Goal: Transaction & Acquisition: Download file/media

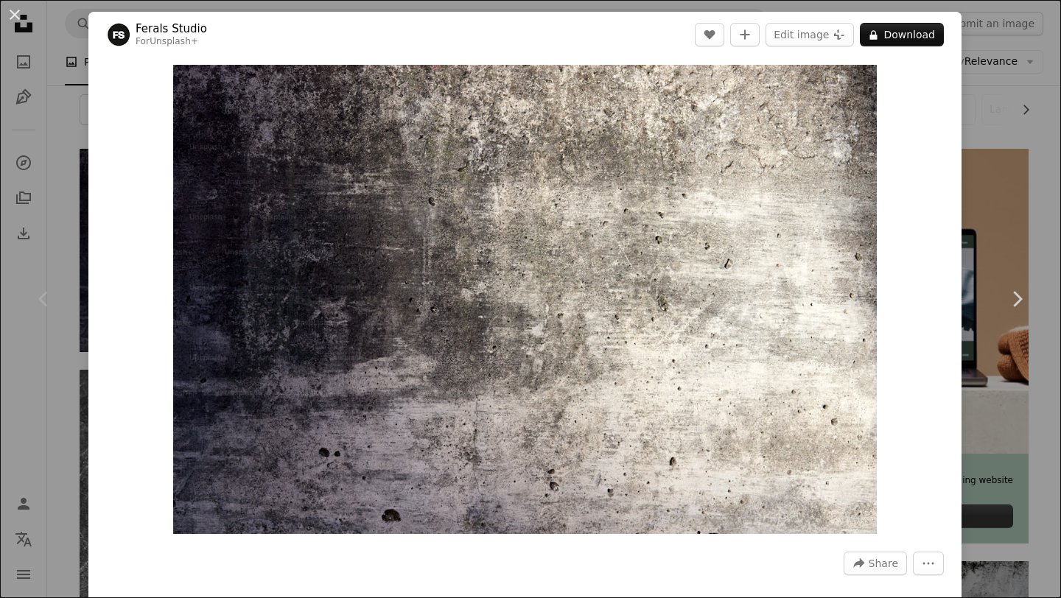
scroll to position [219, 0]
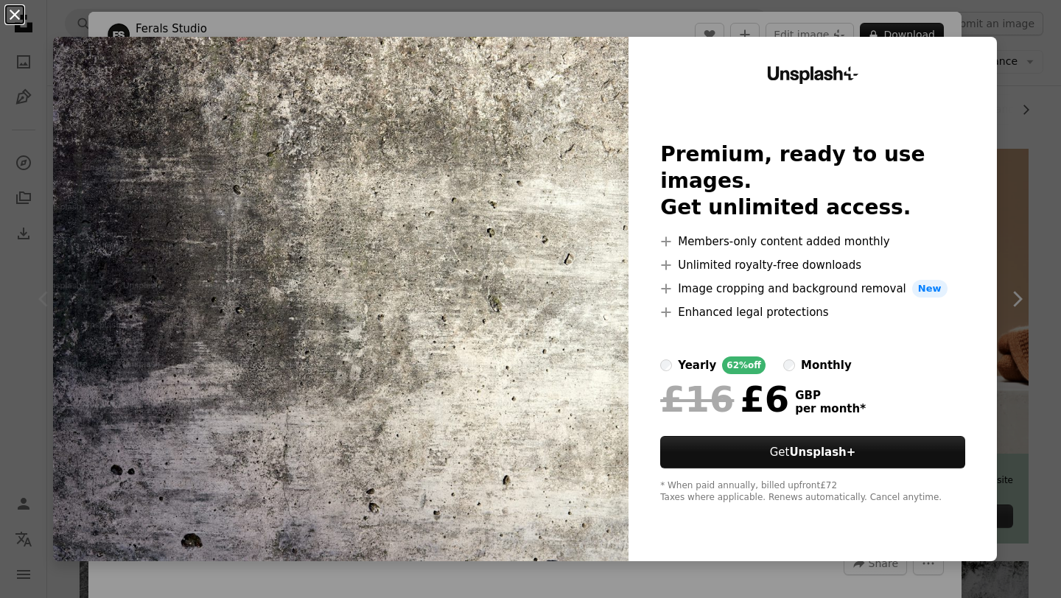
click at [20, 15] on button "An X shape" at bounding box center [15, 15] width 18 height 18
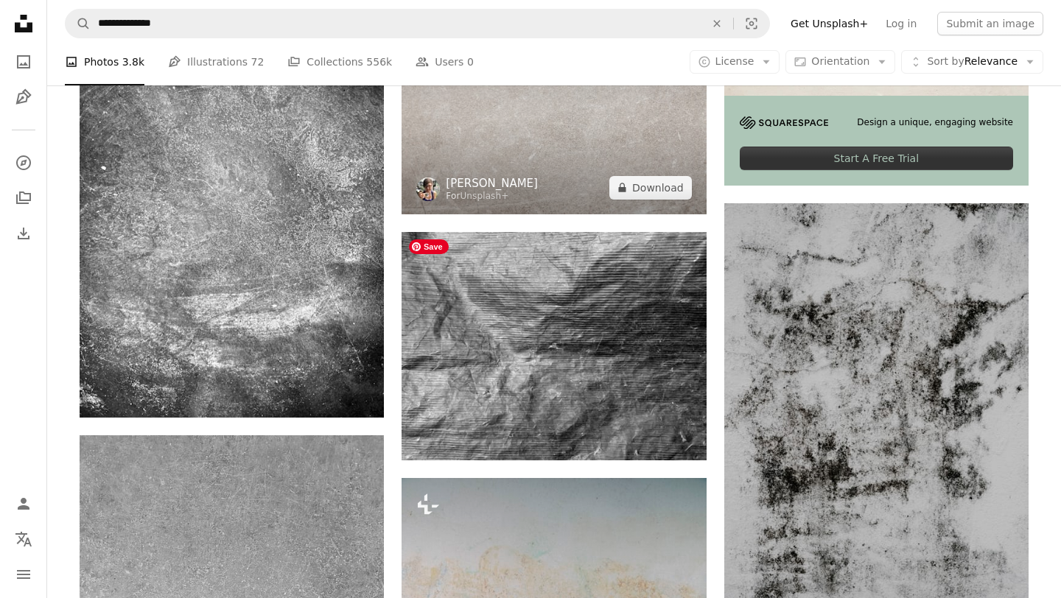
scroll to position [683, 0]
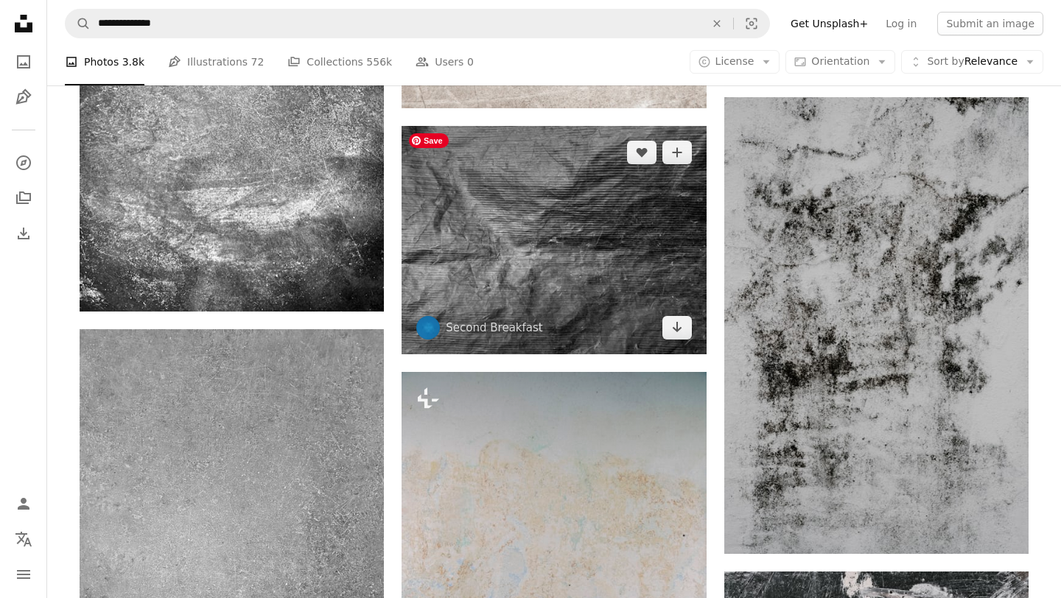
click at [471, 248] on img at bounding box center [554, 240] width 304 height 228
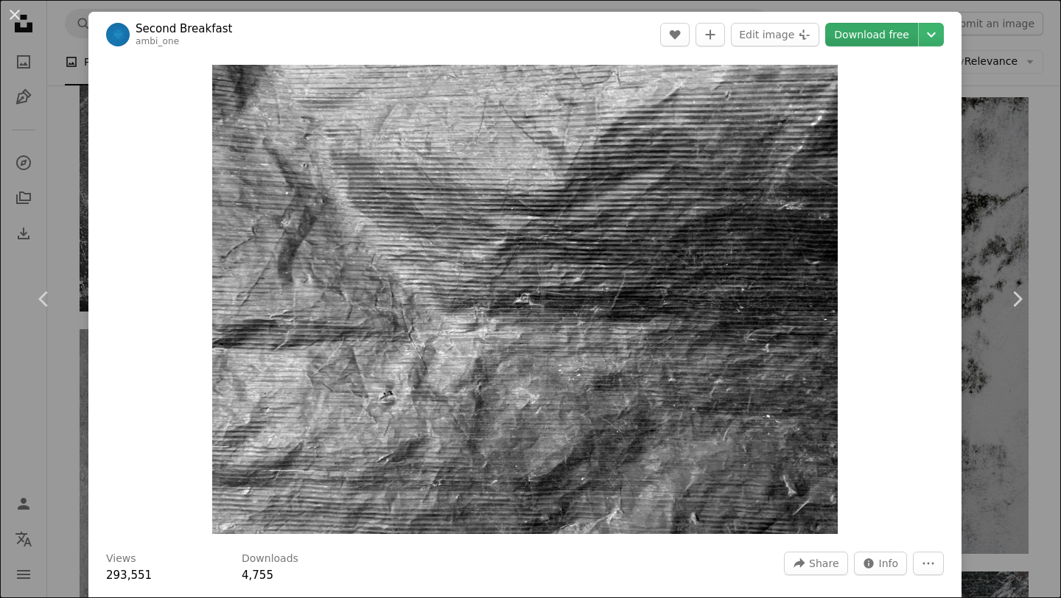
click at [881, 37] on link "Download free" at bounding box center [871, 35] width 93 height 24
